Goal: Task Accomplishment & Management: Manage account settings

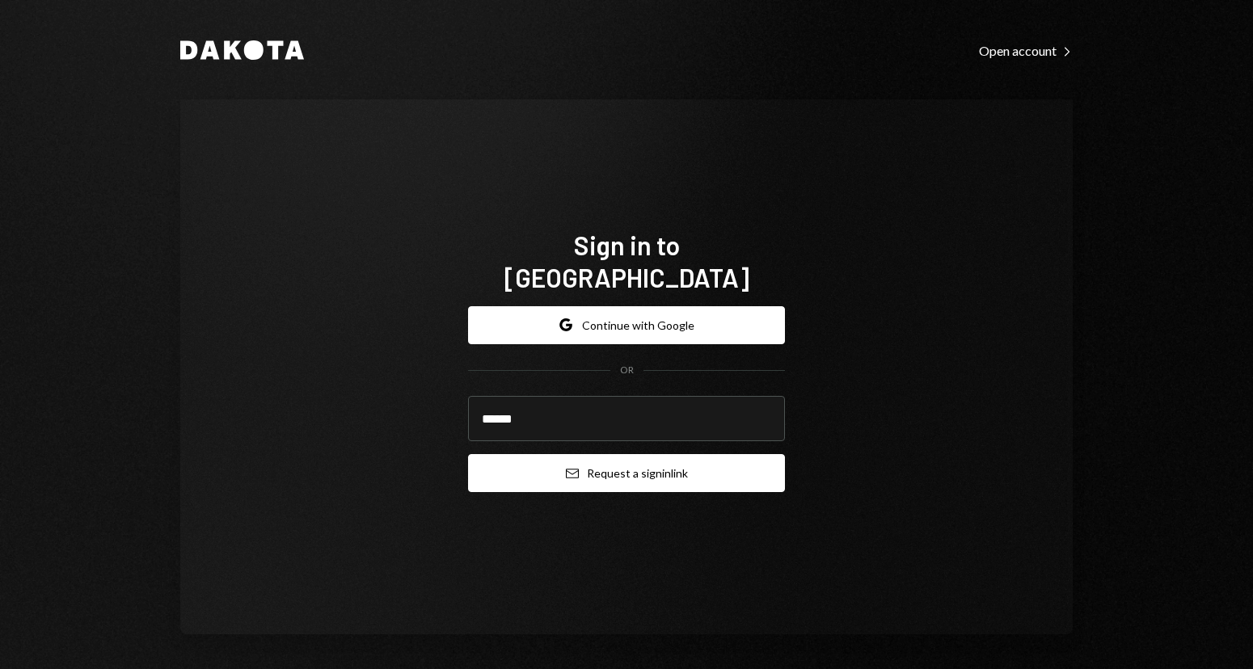
type input "**********"
click at [549, 454] on button "Email Request a sign in link" at bounding box center [626, 473] width 317 height 38
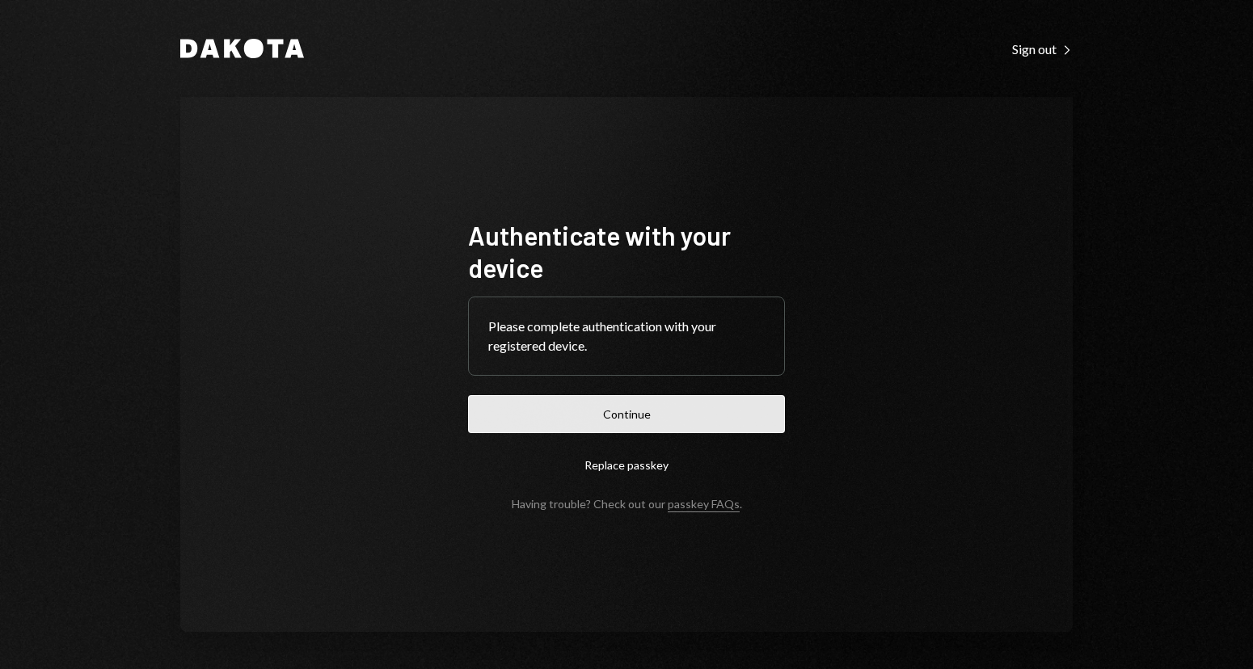
click at [517, 419] on button "Continue" at bounding box center [626, 414] width 317 height 38
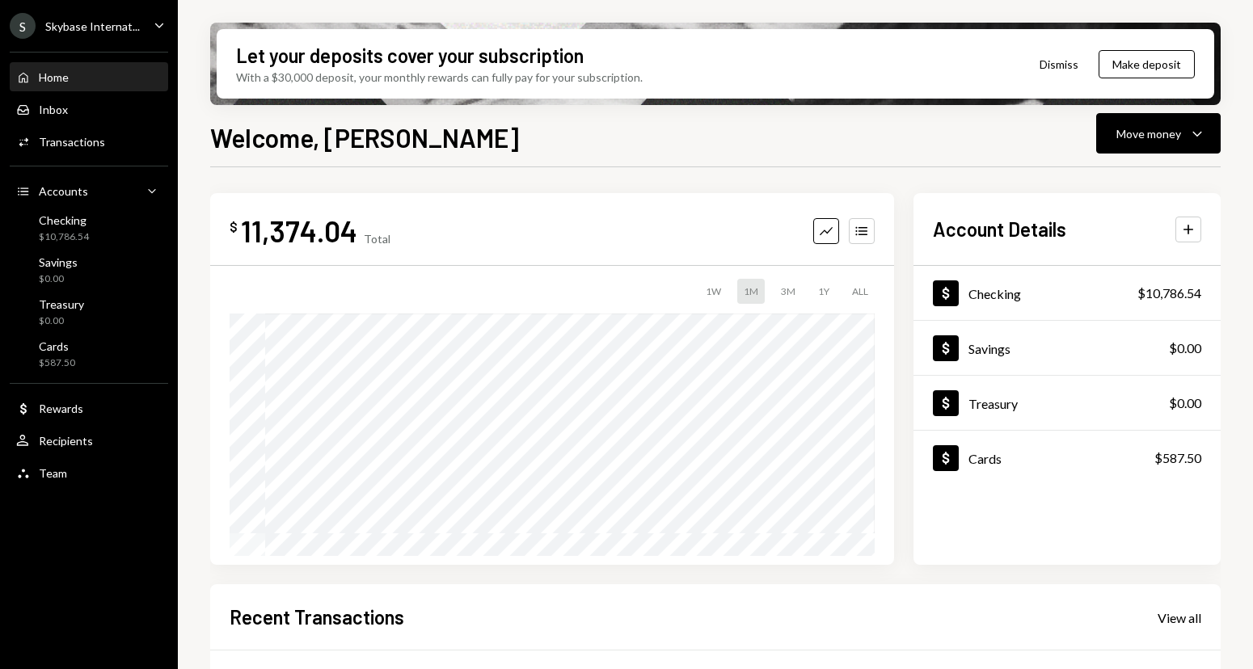
click at [149, 15] on div "S Skybase Internat... Caret Down" at bounding box center [89, 26] width 178 height 26
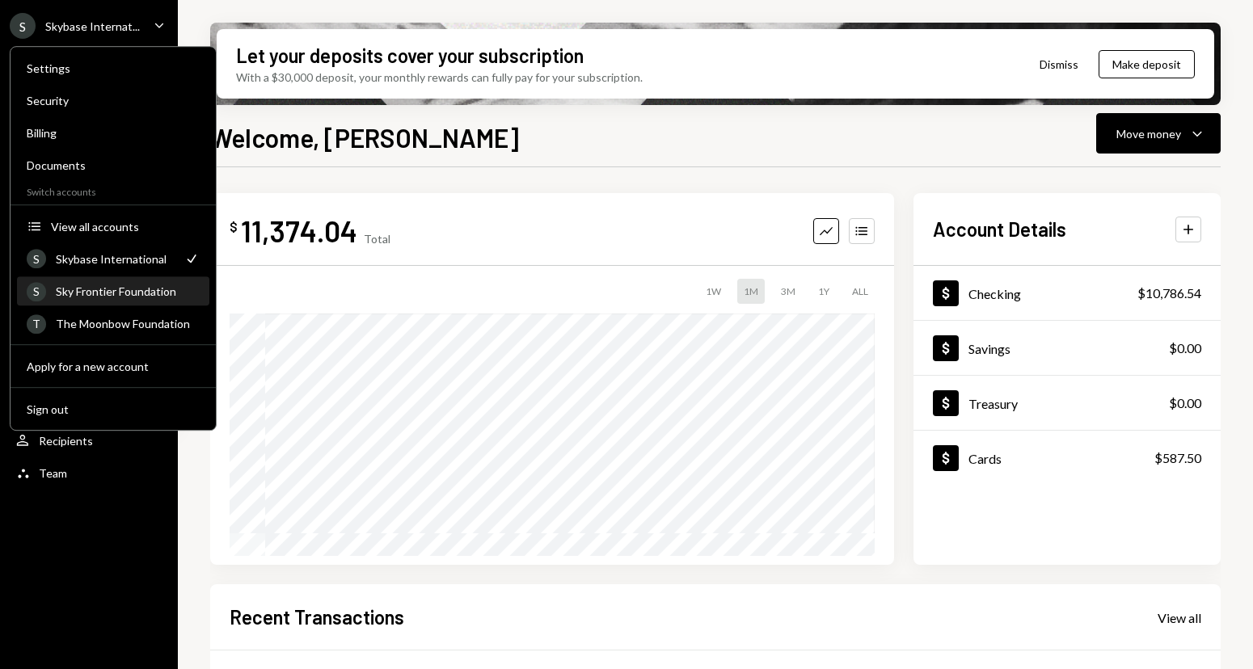
click at [79, 295] on div "Sky Frontier Foundation" at bounding box center [128, 292] width 144 height 14
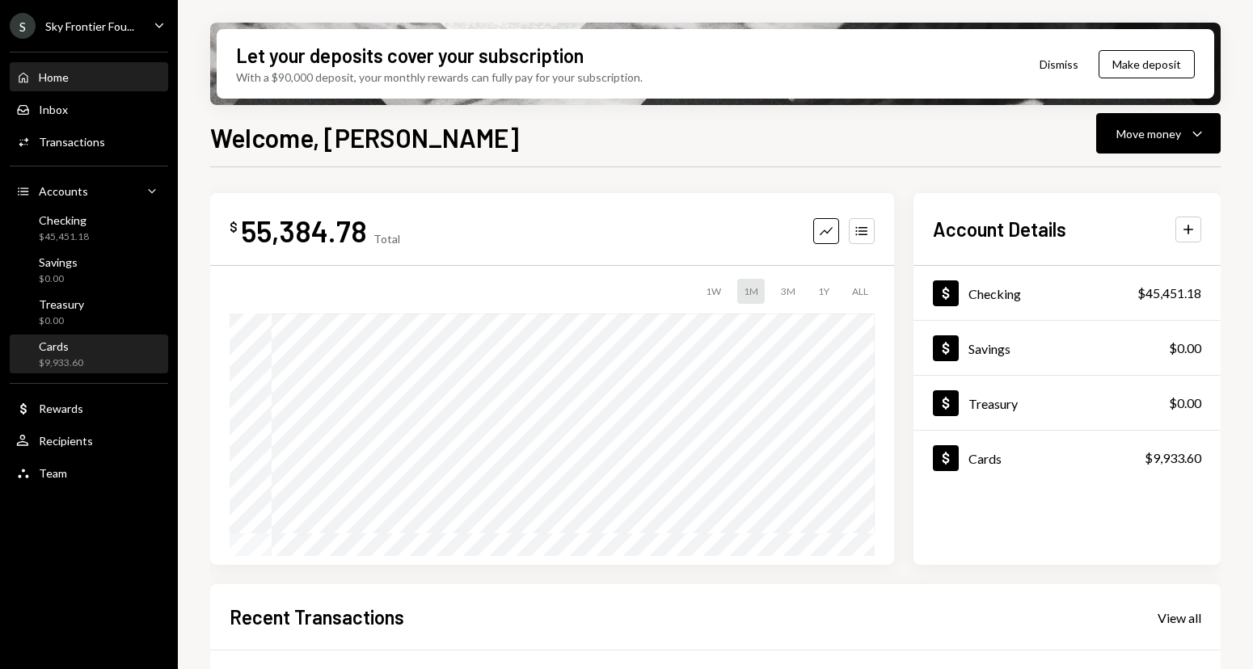
click at [83, 344] on div "Cards $9,933.60" at bounding box center [89, 355] width 146 height 31
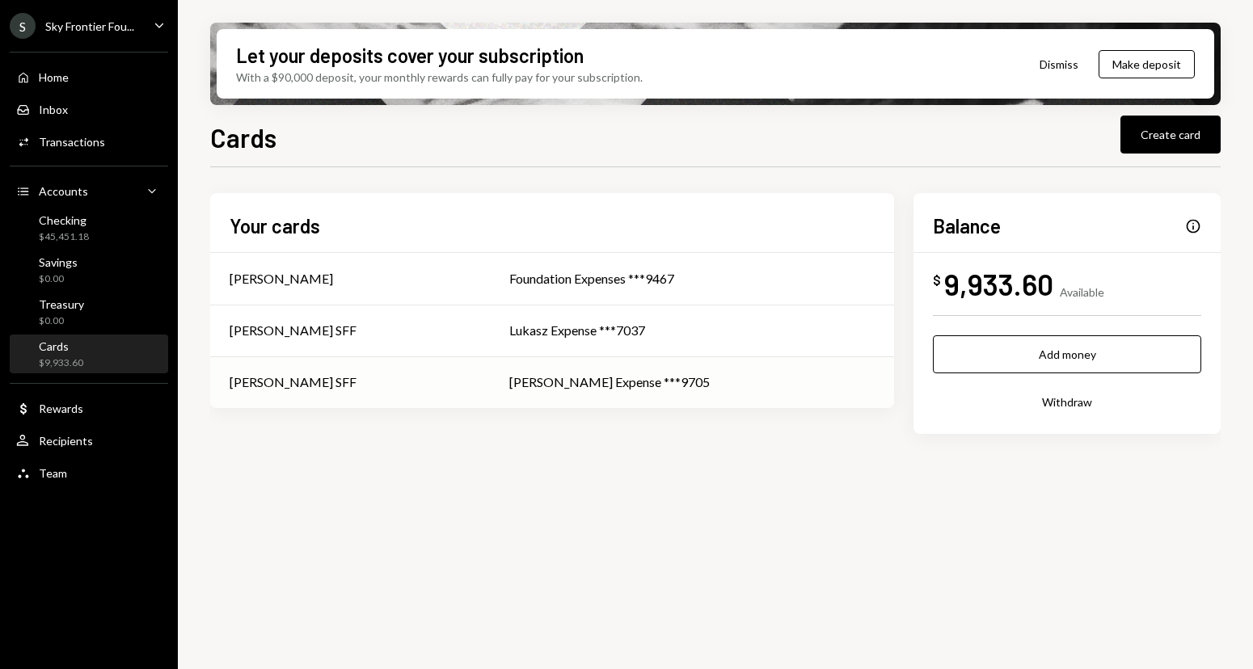
click at [319, 399] on td "Nadine SFF" at bounding box center [350, 383] width 280 height 52
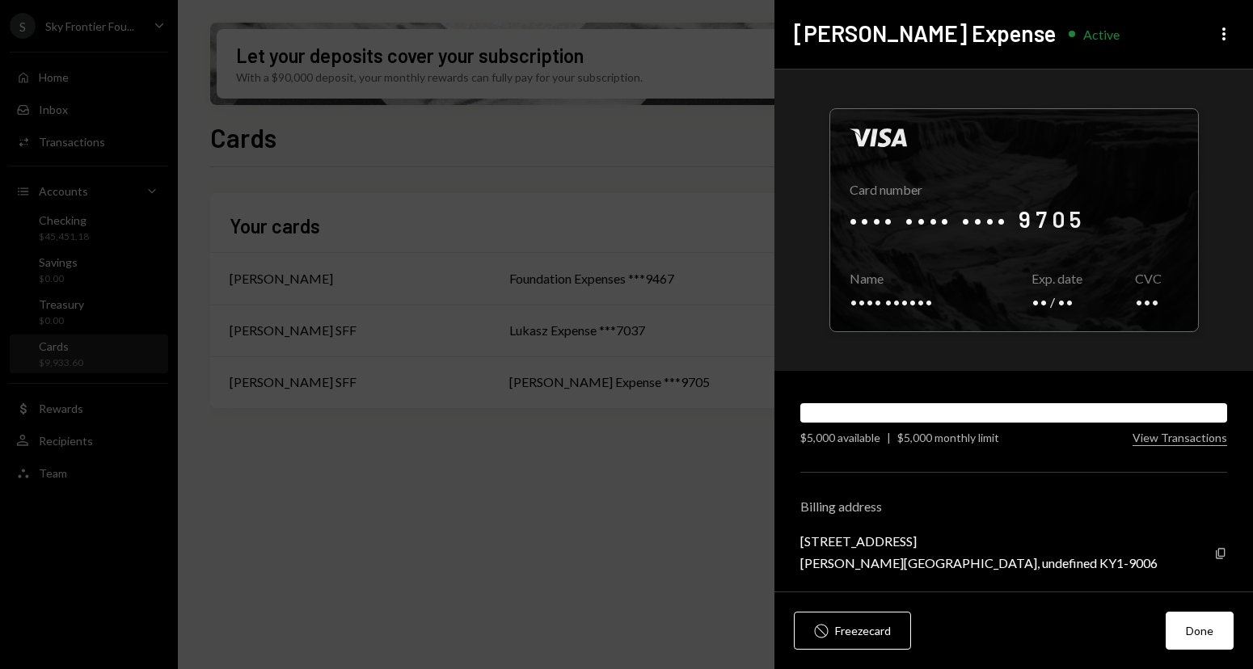
scroll to position [4, 0]
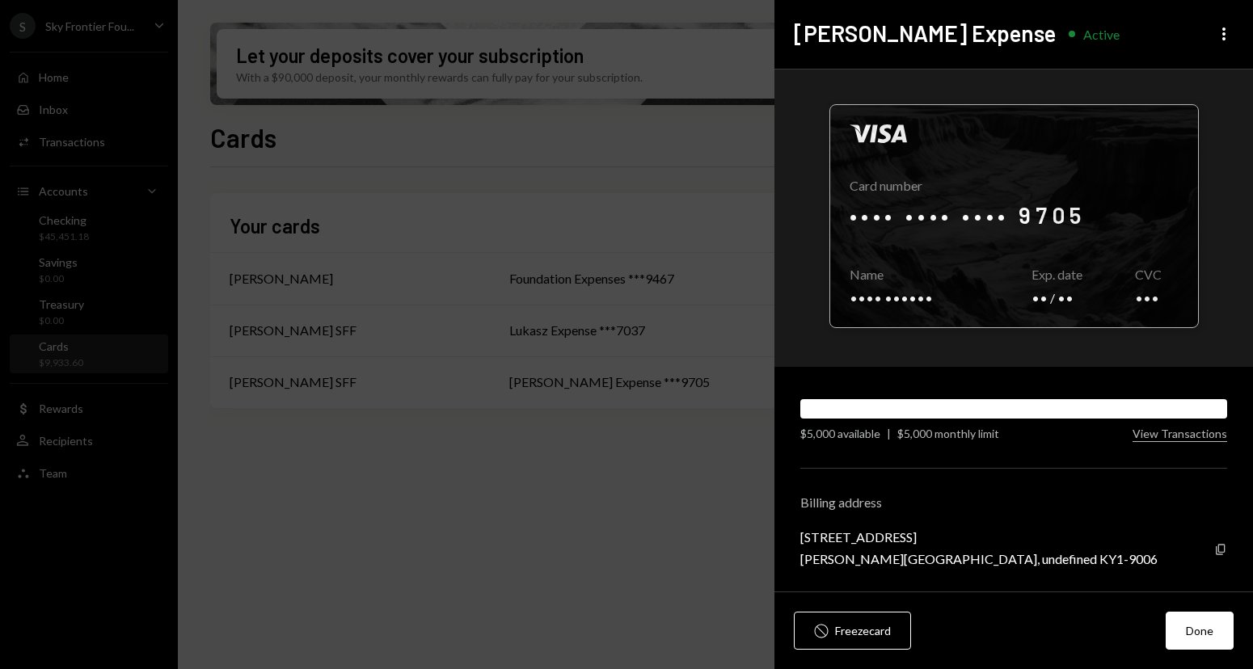
click at [1023, 251] on div at bounding box center [1014, 216] width 368 height 222
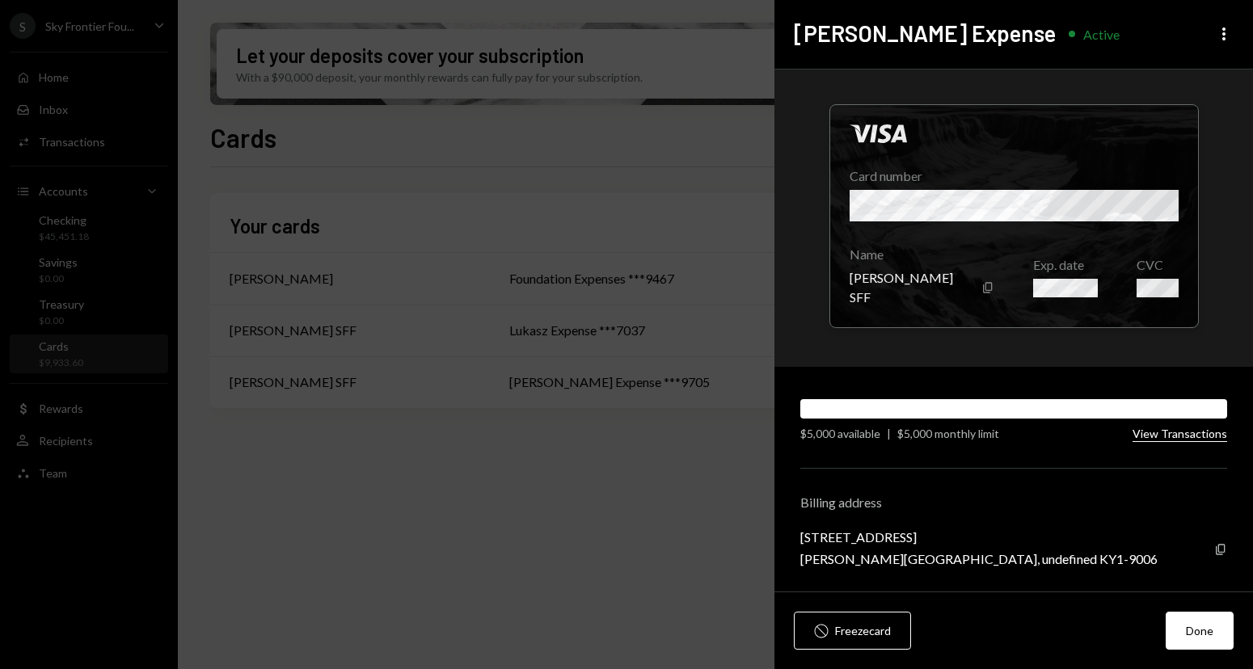
click at [1153, 439] on button "View Transactions" at bounding box center [1180, 434] width 95 height 15
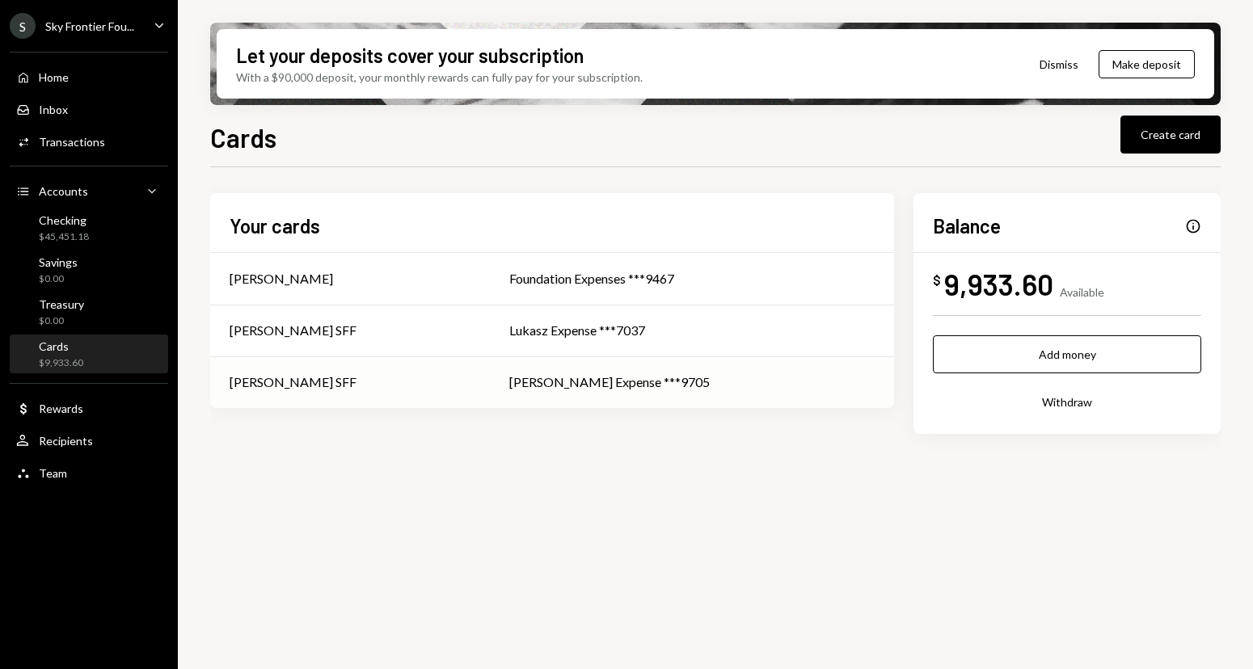
click at [686, 384] on div "Nadine Expense ***9705" at bounding box center [691, 382] width 365 height 19
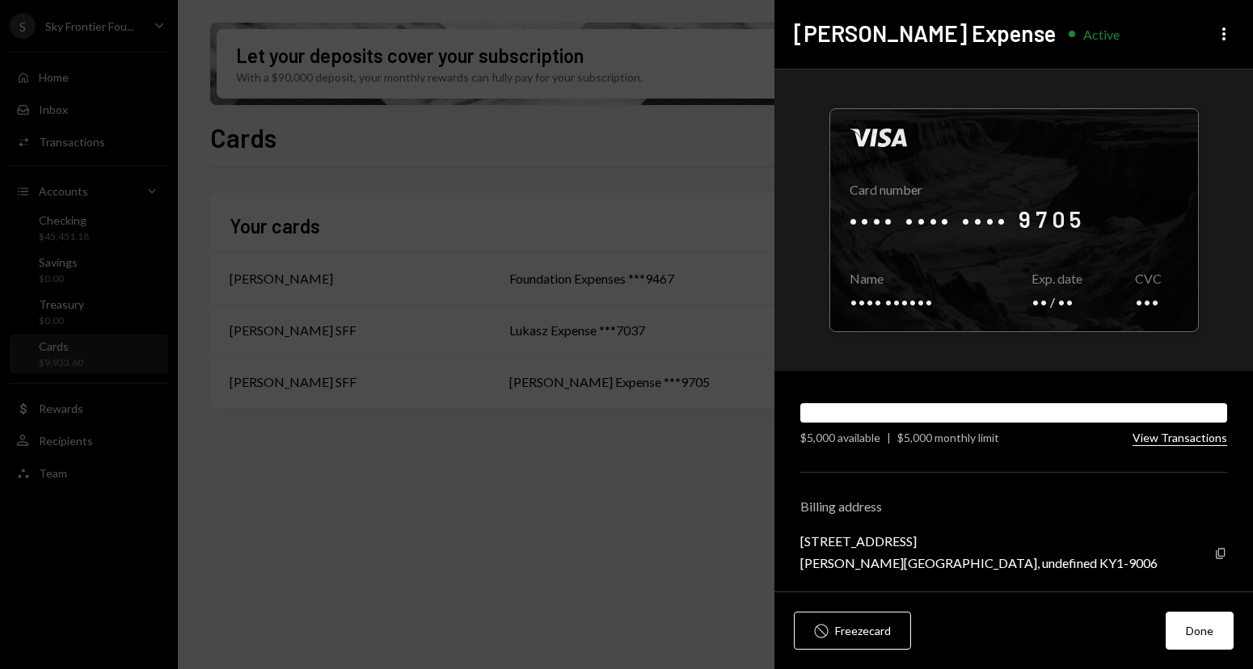
click at [1139, 433] on button "View Transactions" at bounding box center [1180, 438] width 95 height 15
